Goal: Find specific page/section: Find specific page/section

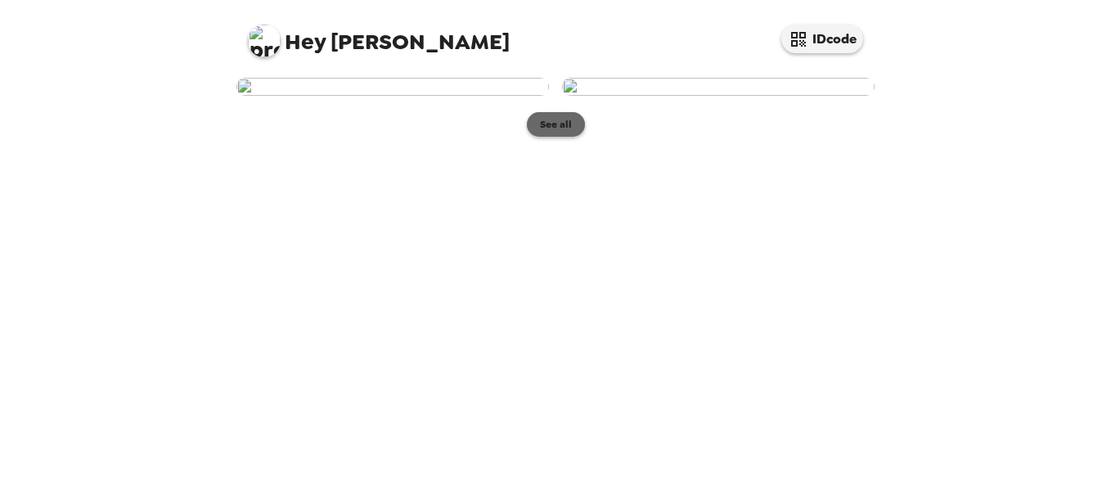
click at [550, 137] on button "See all" at bounding box center [556, 124] width 58 height 25
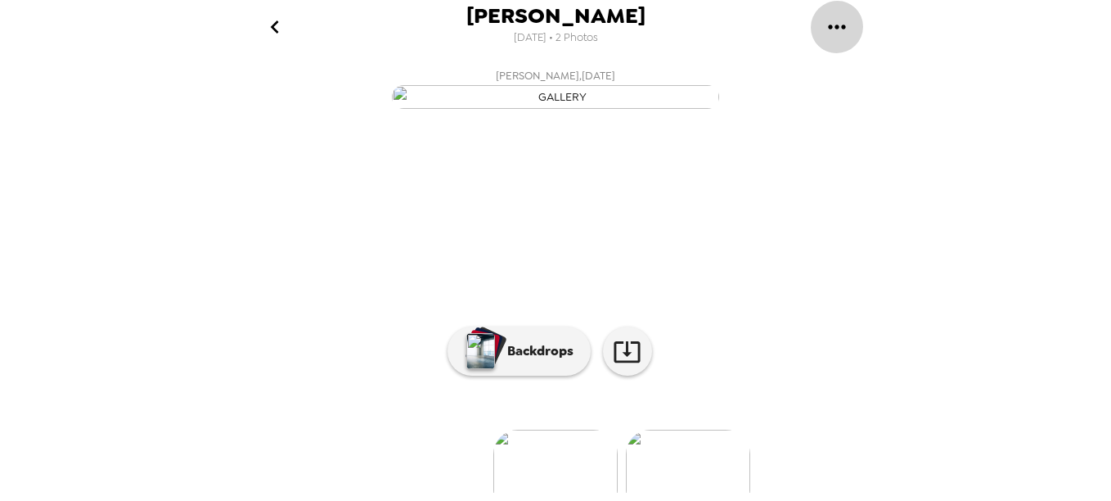
click at [834, 20] on icon "gallery menu" at bounding box center [837, 27] width 26 height 26
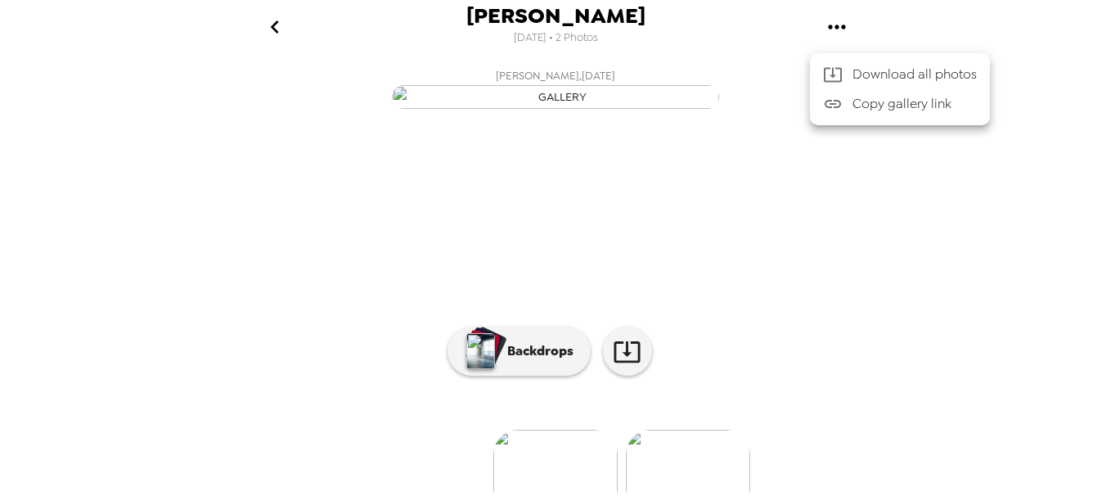
click at [272, 25] on div at bounding box center [555, 250] width 1111 height 501
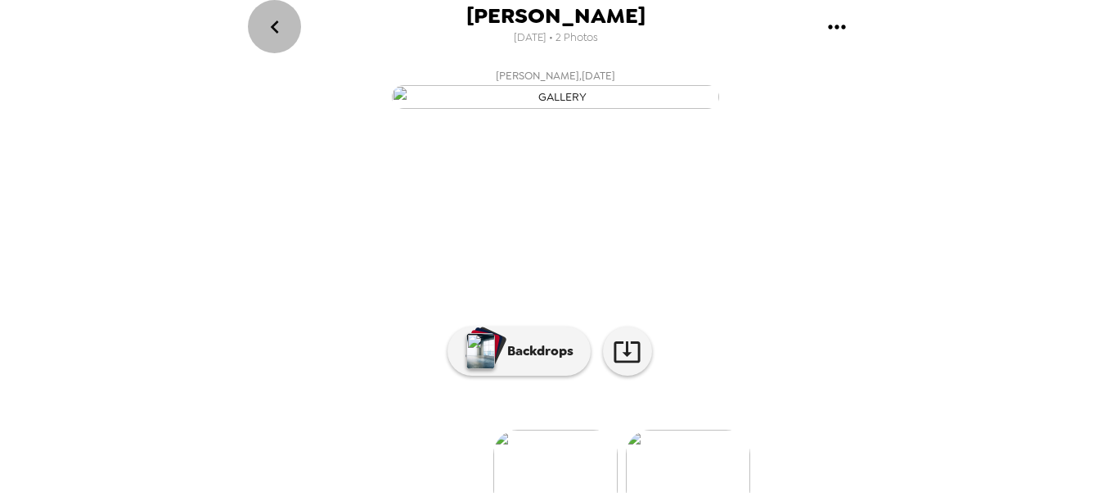
click at [272, 25] on icon "go back" at bounding box center [274, 26] width 8 height 13
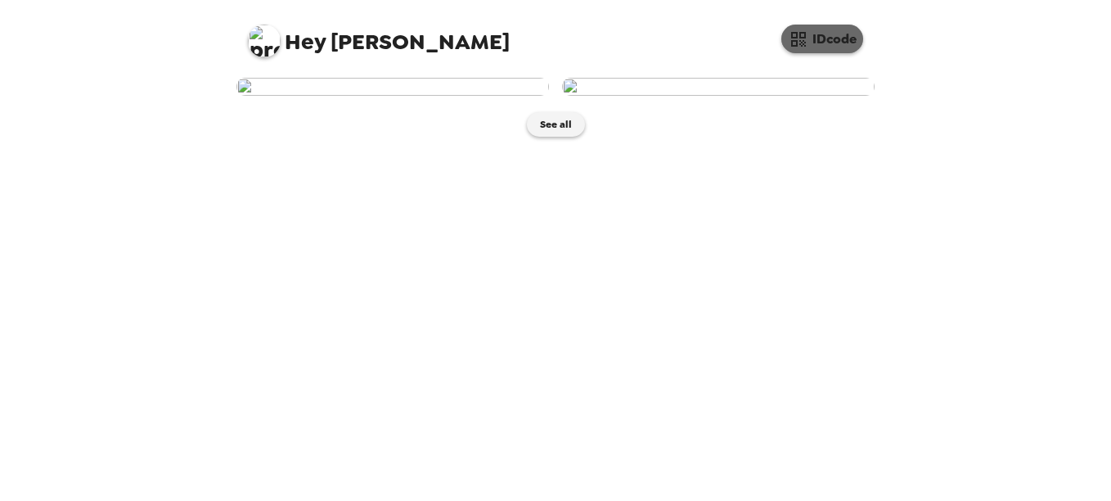
click at [813, 32] on button "IDcode" at bounding box center [822, 39] width 82 height 29
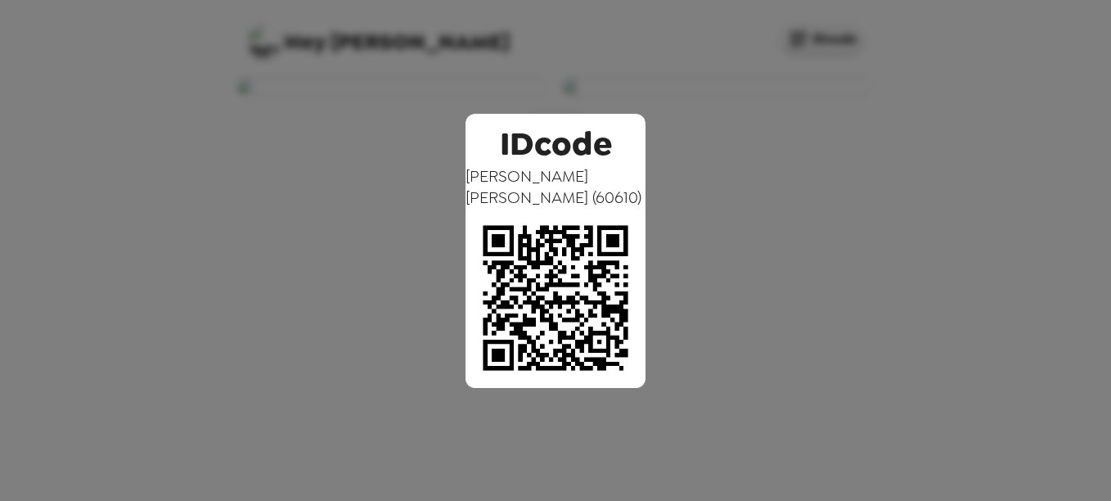
drag, startPoint x: 522, startPoint y: 201, endPoint x: 249, endPoint y: 231, distance: 274.8
click at [249, 231] on div "IDcode Taylor Mcpherson ( 60610 )" at bounding box center [555, 250] width 1111 height 501
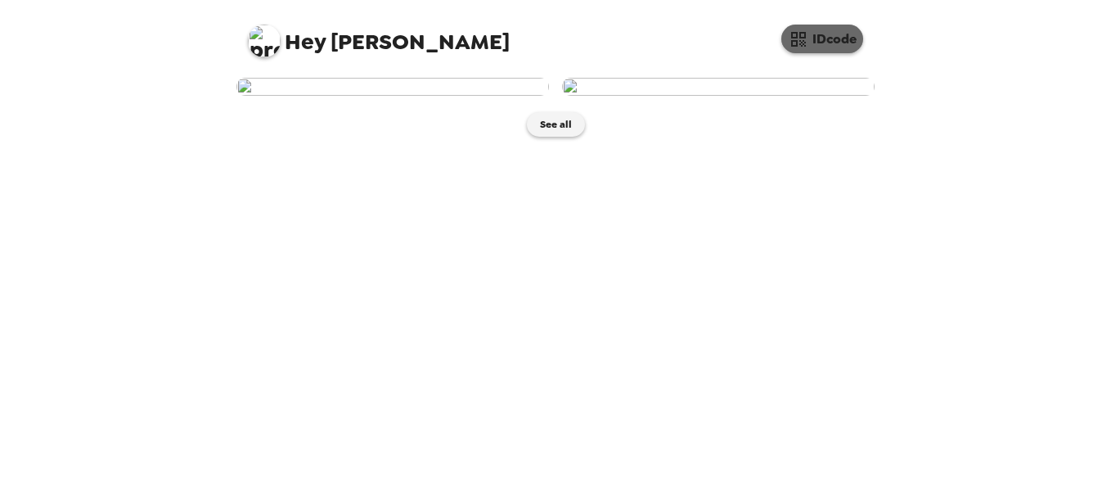
click at [828, 40] on button "IDcode" at bounding box center [822, 39] width 82 height 29
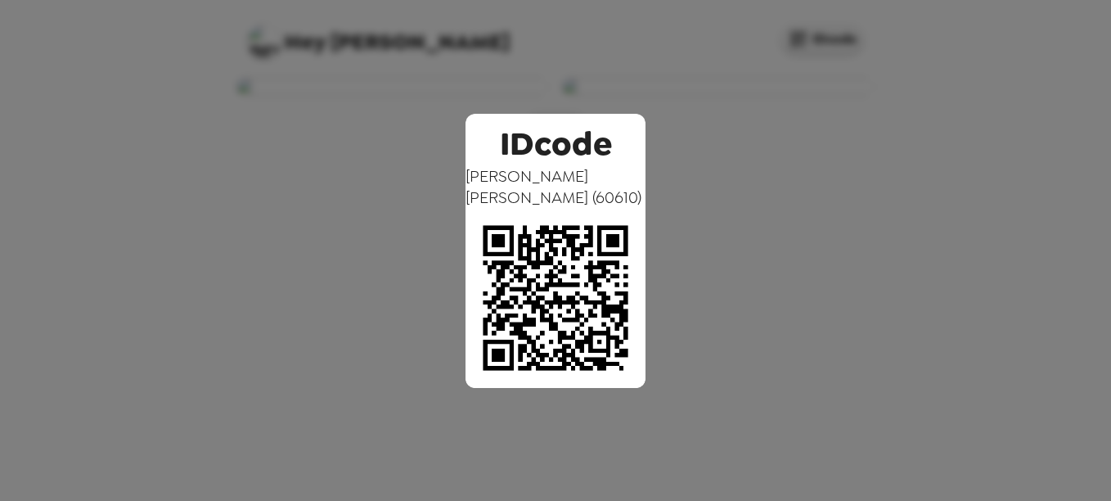
click at [136, 249] on div "IDcode Taylor Mcpherson ( 60610 )" at bounding box center [555, 250] width 1111 height 501
